Goal: Navigation & Orientation: Find specific page/section

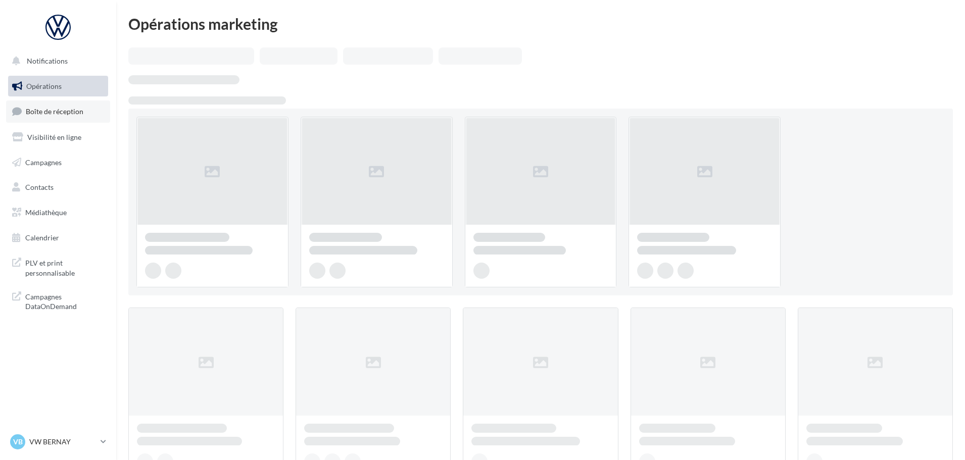
click at [74, 112] on span "Boîte de réception" at bounding box center [55, 111] width 58 height 9
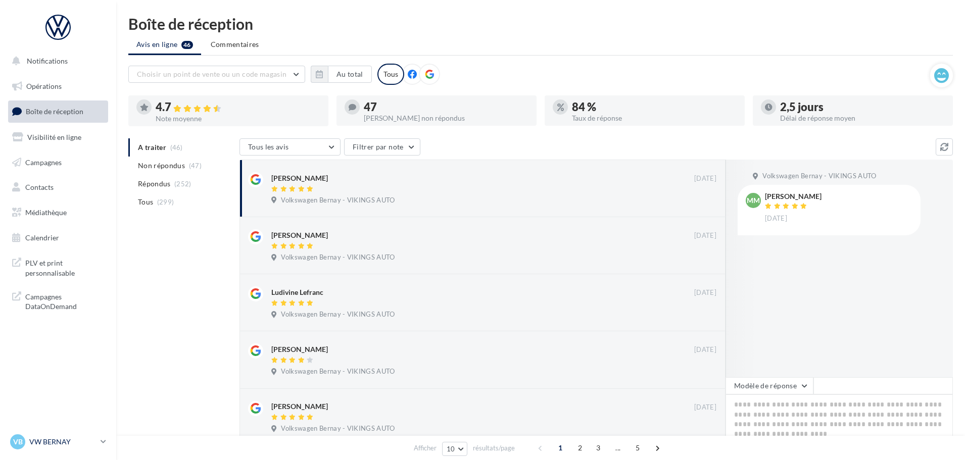
click at [68, 446] on p "VW BERNAY" at bounding box center [62, 442] width 67 height 10
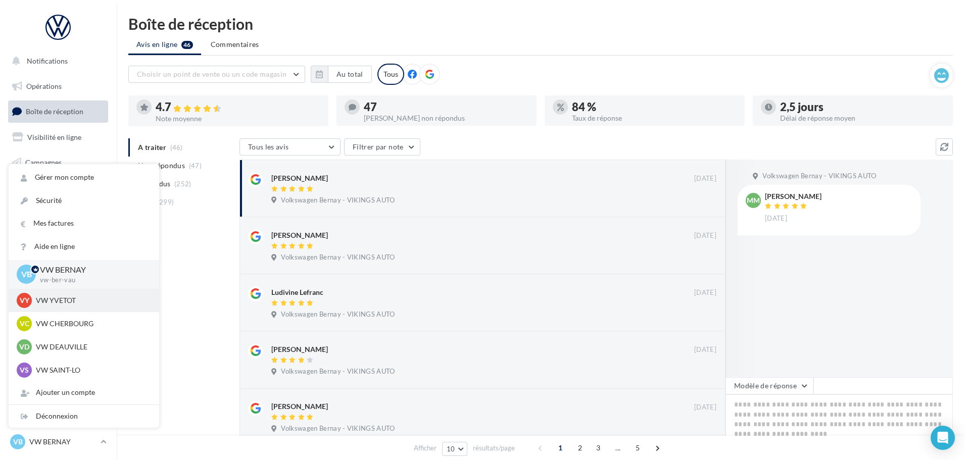
click at [69, 294] on div "VY VW YVETOT vw-yve-vau" at bounding box center [84, 300] width 134 height 15
